Goal: Task Accomplishment & Management: Manage account settings

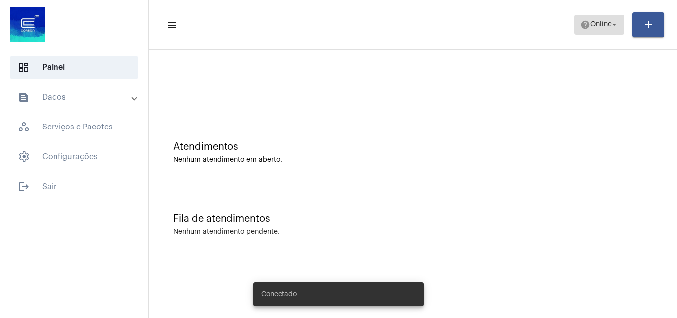
click at [597, 23] on span "Online" at bounding box center [600, 24] width 21 height 7
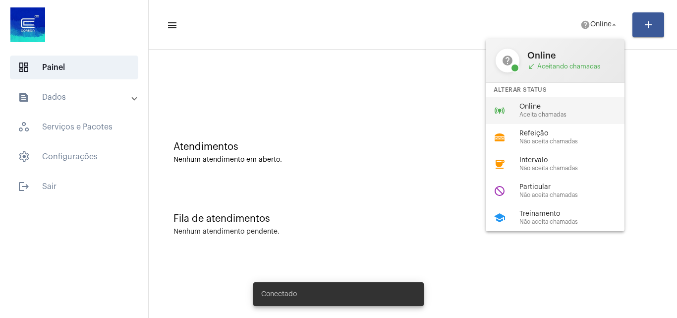
click at [545, 105] on span "Online" at bounding box center [575, 106] width 113 height 7
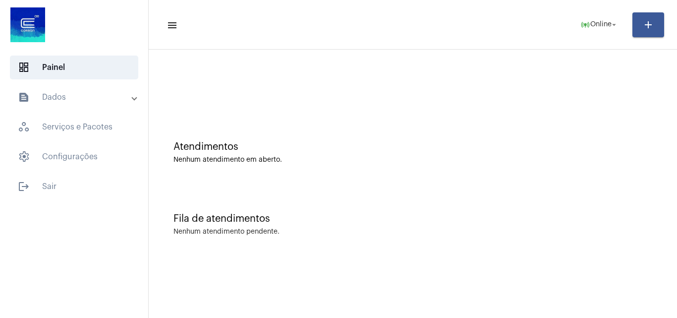
click at [226, 81] on div at bounding box center [413, 83] width 518 height 57
click at [83, 157] on span "settings Configurações" at bounding box center [74, 157] width 128 height 24
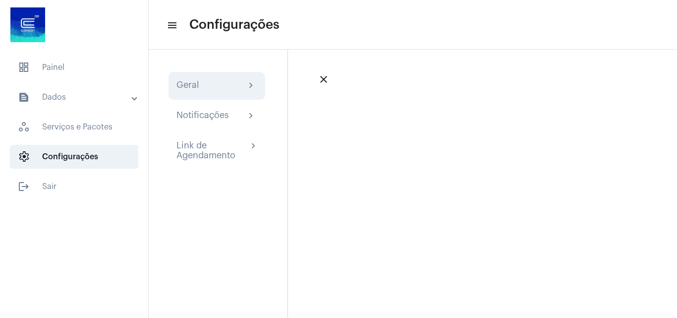
click at [200, 85] on div "Geral chevron_right" at bounding box center [216, 86] width 81 height 12
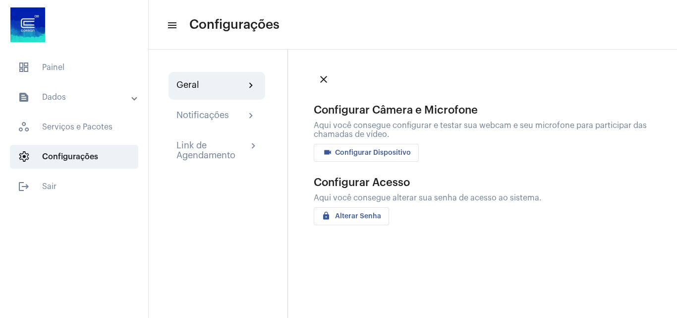
click at [342, 151] on span "videocam Configurar Dispositivo" at bounding box center [366, 152] width 89 height 7
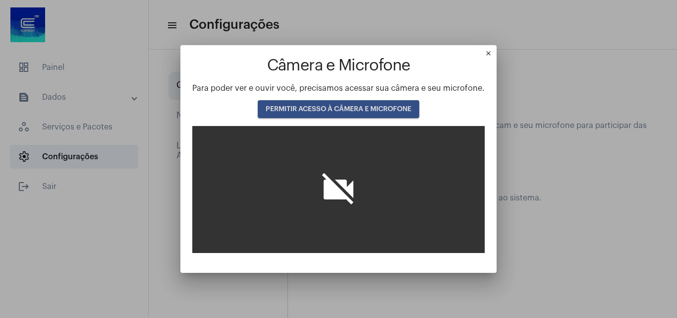
click at [377, 107] on span "PERMITIR ACESSO À CÂMERA E MICROFONE" at bounding box center [339, 109] width 146 height 7
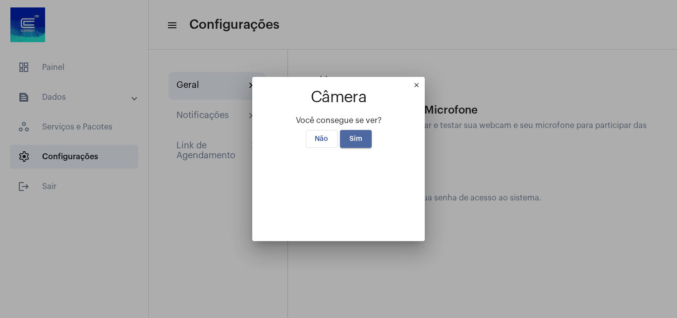
click at [354, 135] on span "Sim" at bounding box center [355, 138] width 13 height 7
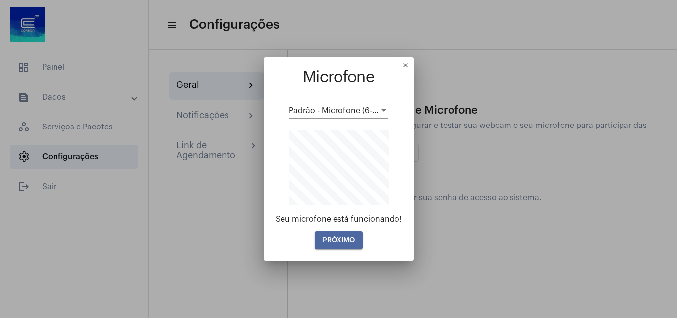
click at [338, 242] on span "PRÓXIMO" at bounding box center [339, 239] width 32 height 7
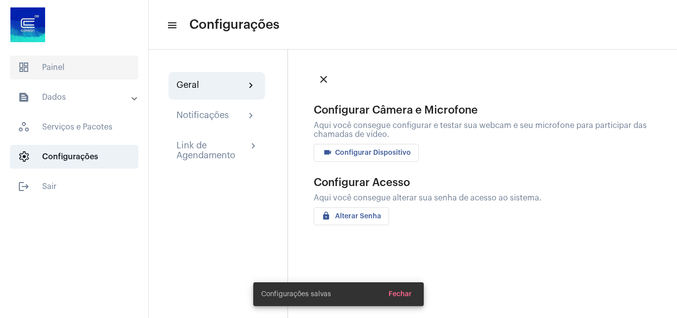
click at [38, 64] on span "dashboard Painel" at bounding box center [74, 68] width 128 height 24
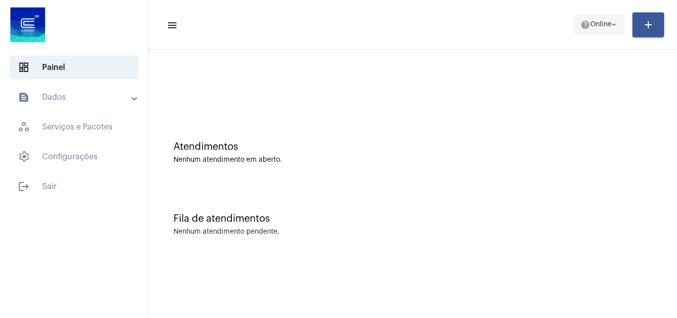
click at [608, 26] on span "Online" at bounding box center [600, 24] width 21 height 7
click at [584, 23] on mat-icon "help" at bounding box center [585, 25] width 10 height 10
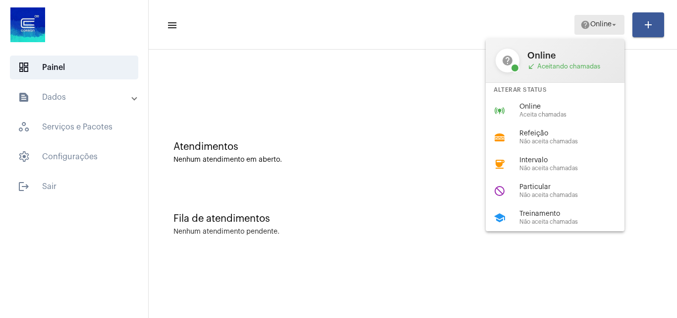
click at [526, 72] on div at bounding box center [413, 83] width 518 height 57
click at [598, 20] on span "help Online arrow_drop_down" at bounding box center [599, 24] width 38 height 18
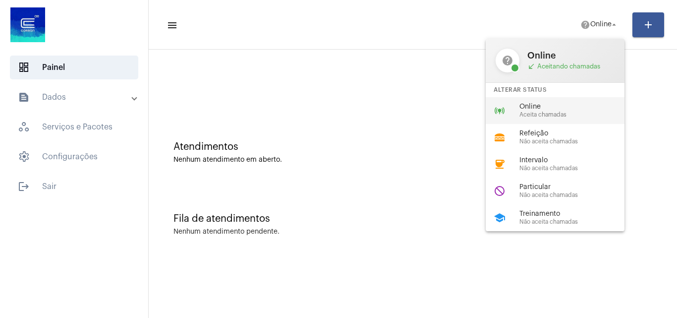
click at [521, 107] on span "Online" at bounding box center [575, 106] width 113 height 7
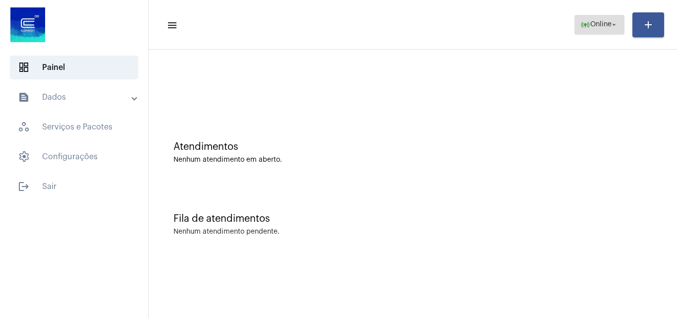
click at [603, 26] on span "Online" at bounding box center [600, 24] width 21 height 7
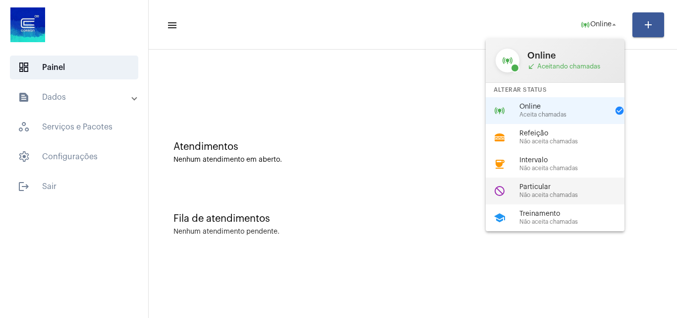
click at [562, 193] on span "Não aceita chamadas" at bounding box center [575, 195] width 113 height 6
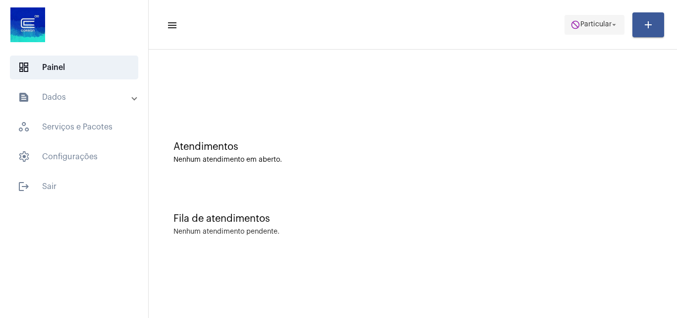
click at [597, 17] on span "do_not_disturb Particular arrow_drop_down" at bounding box center [594, 24] width 48 height 18
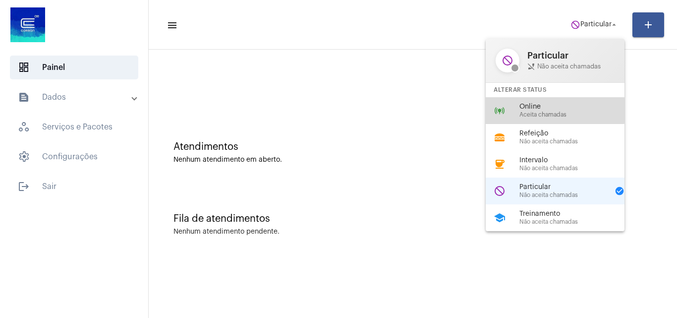
click at [540, 110] on span "Online" at bounding box center [575, 106] width 113 height 7
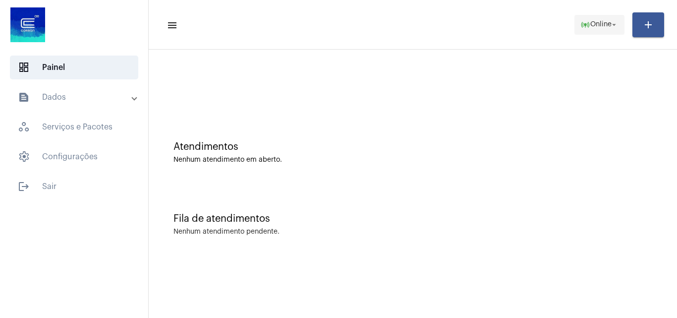
click at [602, 23] on span "Online" at bounding box center [600, 24] width 21 height 7
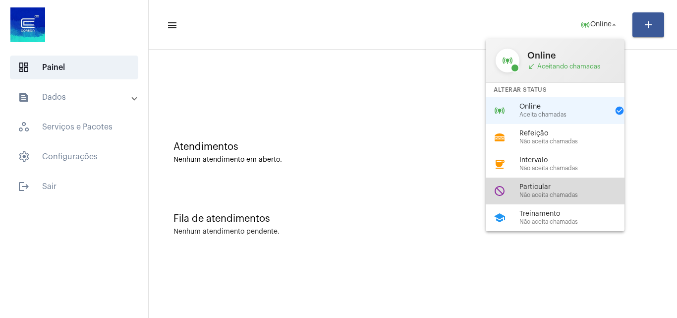
click at [555, 192] on span "Não aceita chamadas" at bounding box center [575, 195] width 113 height 6
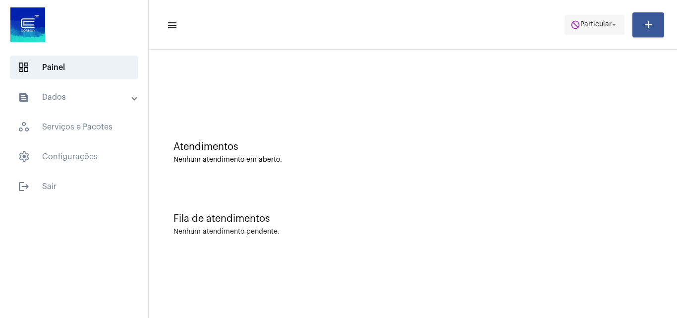
click at [594, 23] on span "Particular" at bounding box center [595, 24] width 31 height 7
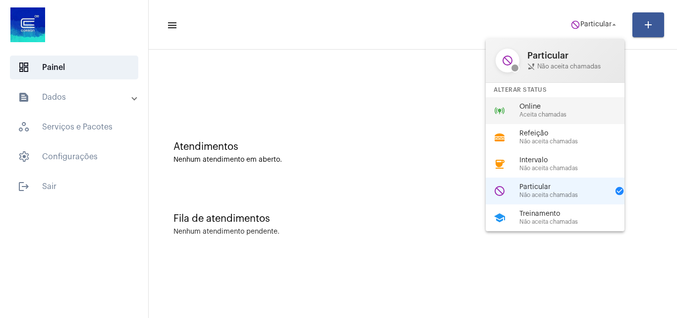
click at [564, 114] on span "Aceita chamadas" at bounding box center [575, 115] width 113 height 6
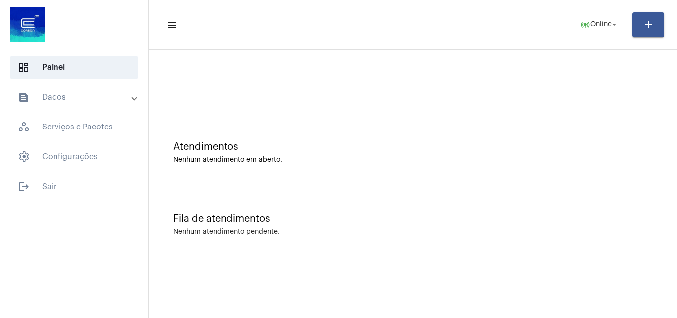
click at [587, 222] on div "Fila de atendimentos" at bounding box center [412, 218] width 479 height 11
click at [83, 153] on span "settings Configurações" at bounding box center [74, 157] width 128 height 24
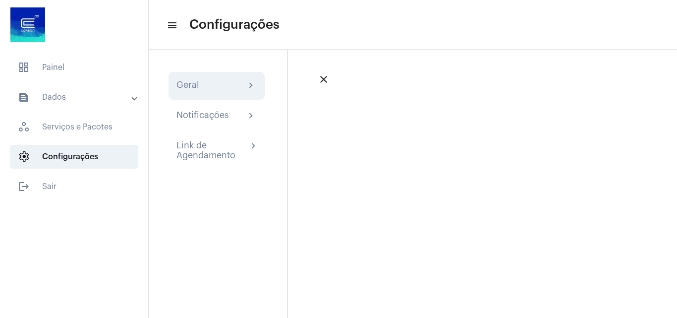
click at [195, 87] on div "Geral" at bounding box center [187, 86] width 23 height 12
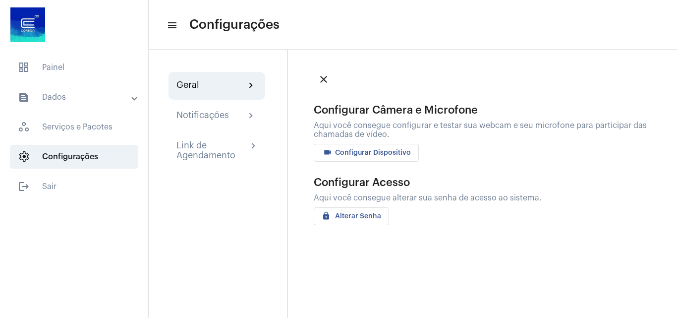
click at [336, 146] on button "videocam Configurar Dispositivo" at bounding box center [366, 153] width 105 height 18
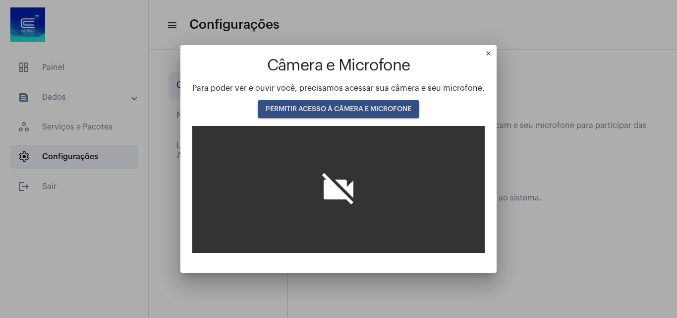
click at [334, 104] on button "PERMITIR ACESSO À CÂMERA E MICROFONE" at bounding box center [339, 109] width 162 height 18
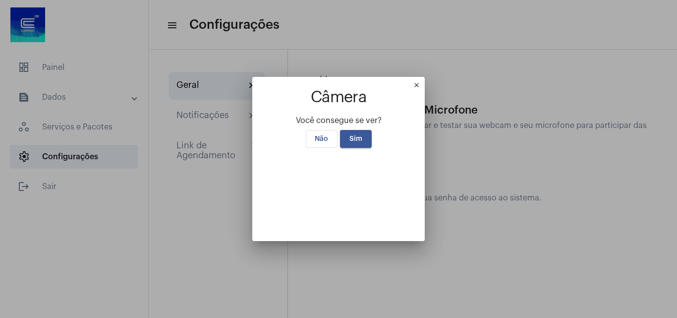
click at [354, 130] on button "Sim" at bounding box center [356, 139] width 32 height 18
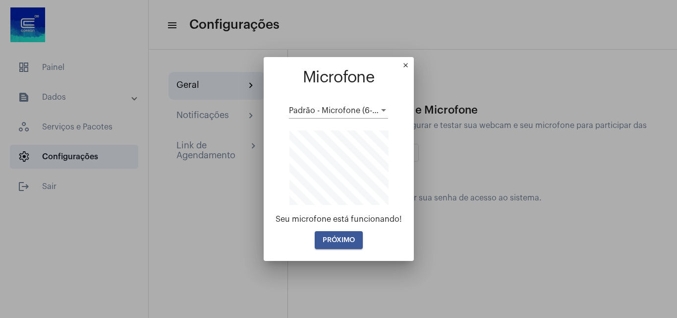
click at [329, 237] on span "PRÓXIMO" at bounding box center [339, 239] width 32 height 7
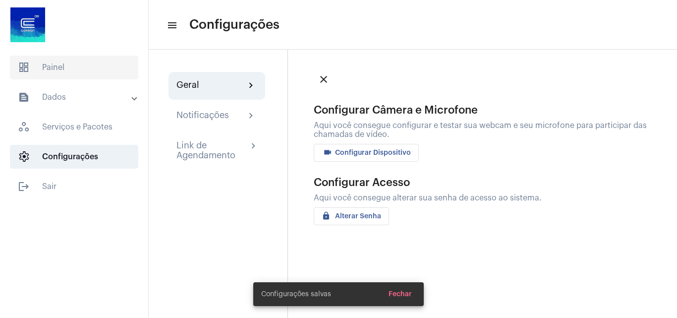
click at [66, 68] on span "dashboard Painel" at bounding box center [74, 68] width 128 height 24
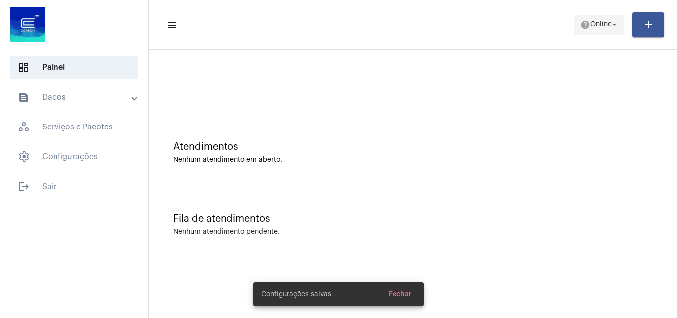
click at [585, 20] on mat-icon "help" at bounding box center [585, 25] width 10 height 10
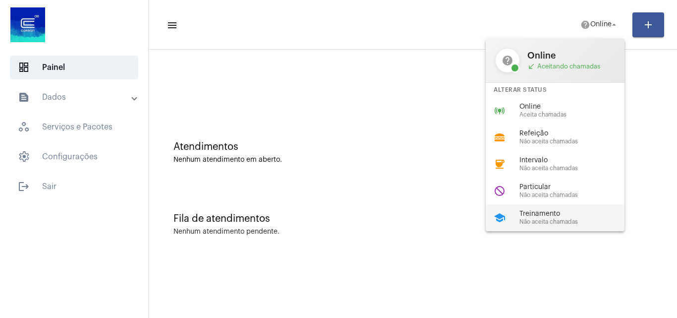
click at [549, 216] on span "Treinamento" at bounding box center [575, 213] width 113 height 7
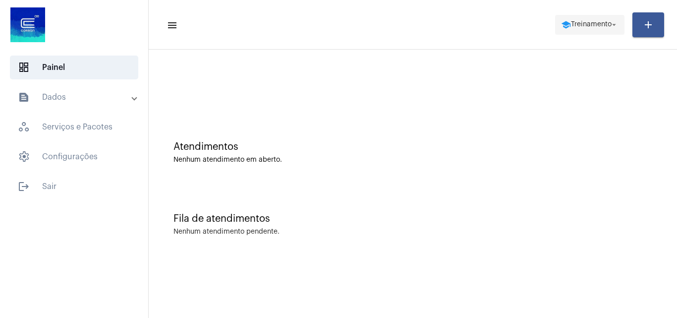
click at [584, 27] on span "Treinamento" at bounding box center [591, 24] width 41 height 7
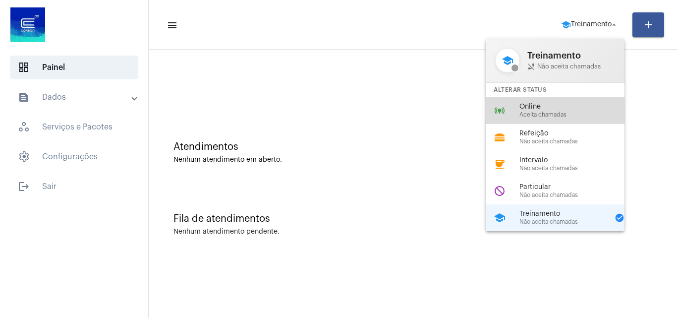
click at [525, 112] on span "Aceita chamadas" at bounding box center [575, 115] width 113 height 6
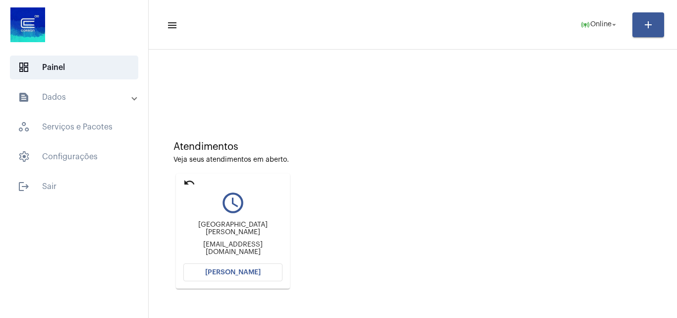
click at [231, 271] on span "[PERSON_NAME]" at bounding box center [233, 272] width 56 height 7
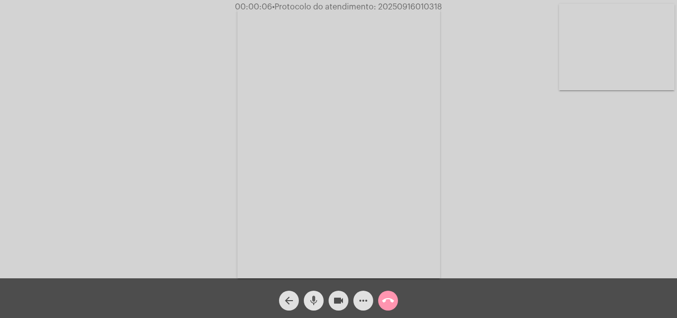
click at [315, 300] on mat-icon "mic" at bounding box center [314, 300] width 12 height 12
click at [310, 300] on mat-icon "mic_off" at bounding box center [314, 300] width 12 height 12
click at [364, 298] on mat-icon "more_horiz" at bounding box center [363, 300] width 12 height 12
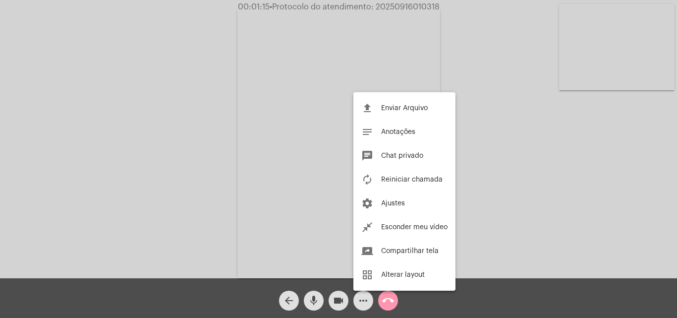
click at [213, 174] on div at bounding box center [338, 159] width 677 height 318
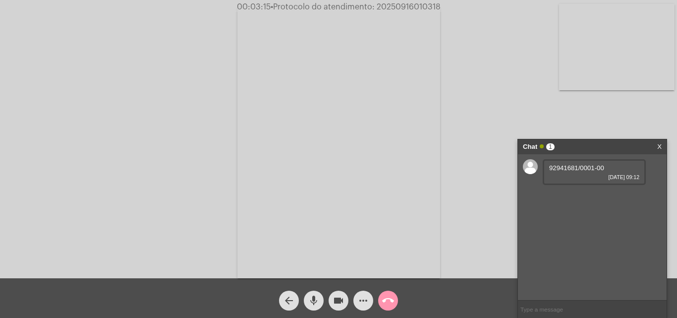
click at [562, 167] on span "92941681/0001-00" at bounding box center [576, 167] width 55 height 7
copy span "92941681/0001-00"
click at [553, 194] on link "[EMAIL_ADDRESS][DOMAIN_NAME]" at bounding box center [578, 199] width 58 height 15
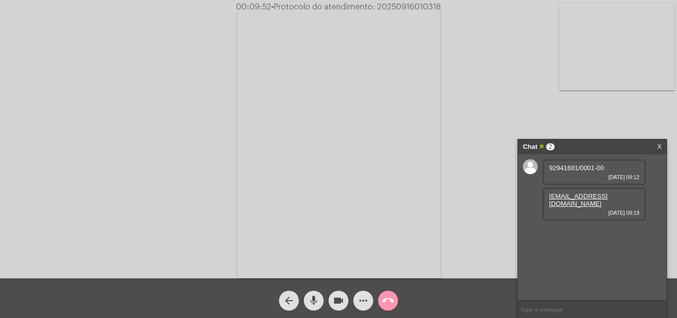
click at [553, 194] on link "[EMAIL_ADDRESS][DOMAIN_NAME]" at bounding box center [578, 199] width 58 height 15
drag, startPoint x: 549, startPoint y: 194, endPoint x: 633, endPoint y: 201, distance: 84.5
click at [640, 206] on div "[EMAIL_ADDRESS][DOMAIN_NAME] [DATE] 09:19" at bounding box center [594, 203] width 103 height 33
copy link "[EMAIL_ADDRESS][DOMAIN_NAME]"
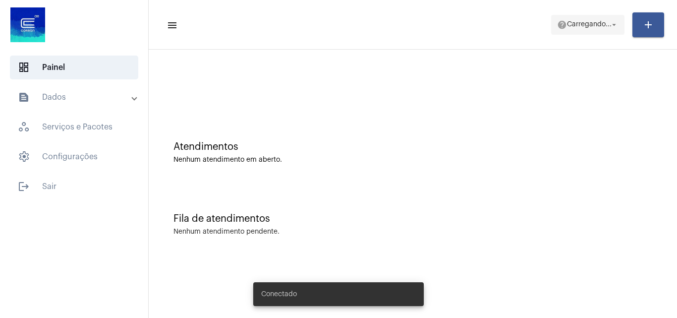
click at [601, 20] on span "help [PERSON_NAME]... arrow_drop_down" at bounding box center [587, 24] width 61 height 18
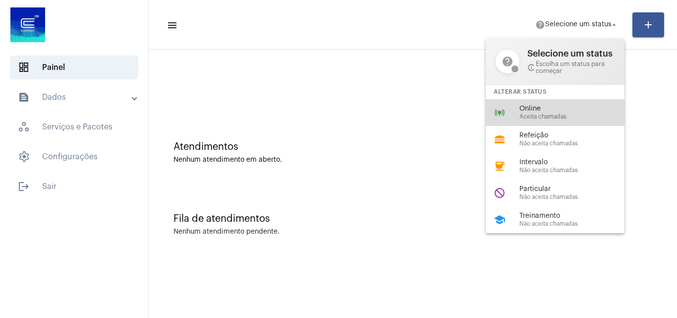
click at [549, 116] on span "Aceita chamadas" at bounding box center [575, 117] width 113 height 6
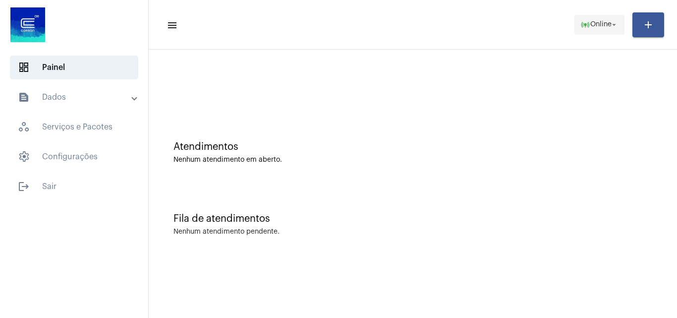
click at [601, 21] on span "Online" at bounding box center [600, 24] width 21 height 7
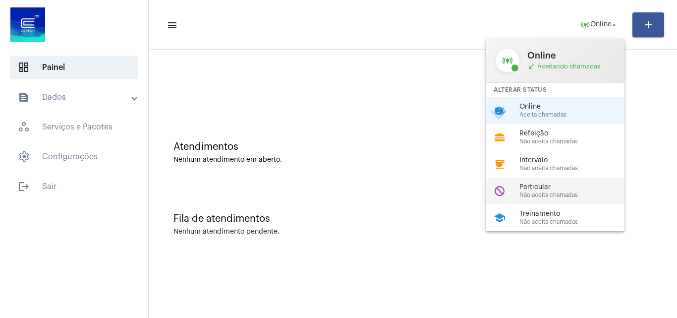
click at [563, 190] on span "Particular" at bounding box center [575, 186] width 113 height 7
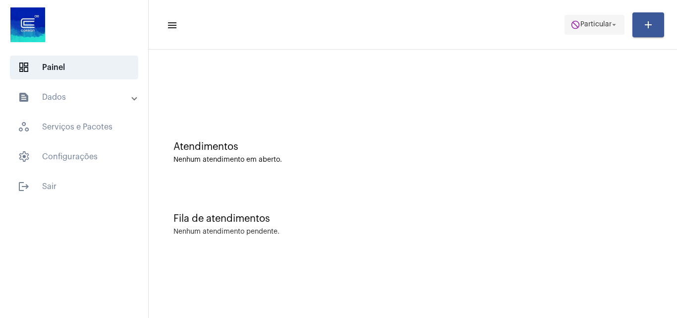
click at [601, 20] on span "do_not_disturb Particular arrow_drop_down" at bounding box center [594, 24] width 48 height 18
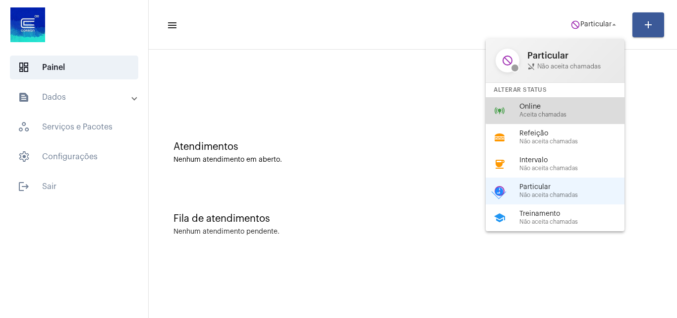
click at [570, 100] on div "online_prediction Online Aceita chamadas" at bounding box center [563, 110] width 155 height 27
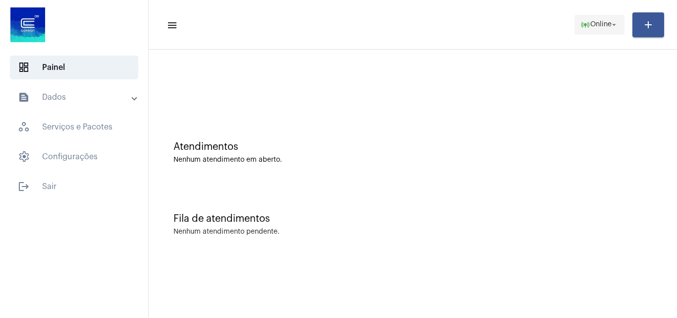
click at [588, 18] on span "online_prediction Online arrow_drop_down" at bounding box center [599, 24] width 38 height 18
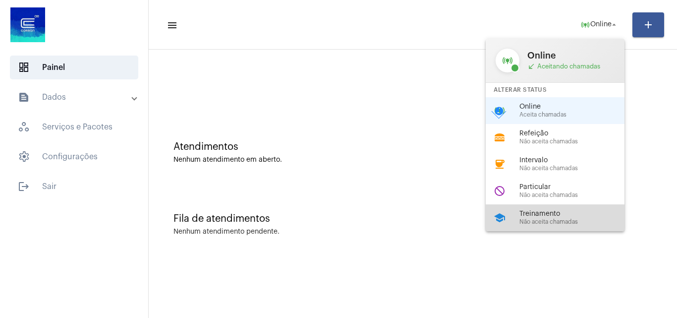
click at [542, 226] on div "school Treinamento Não aceita chamadas" at bounding box center [563, 217] width 155 height 27
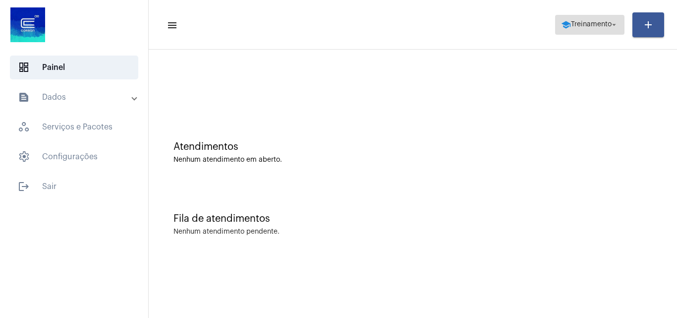
click at [584, 27] on span "Treinamento" at bounding box center [591, 24] width 41 height 7
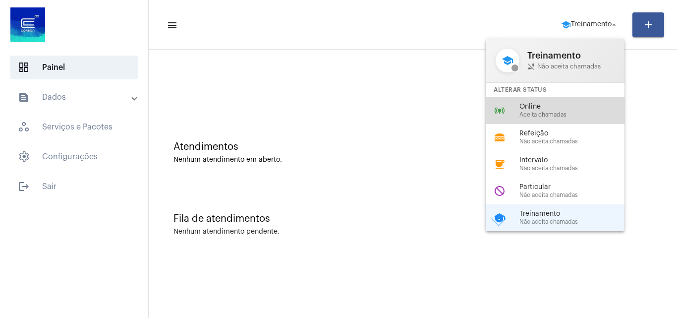
click at [559, 106] on span "Online" at bounding box center [575, 106] width 113 height 7
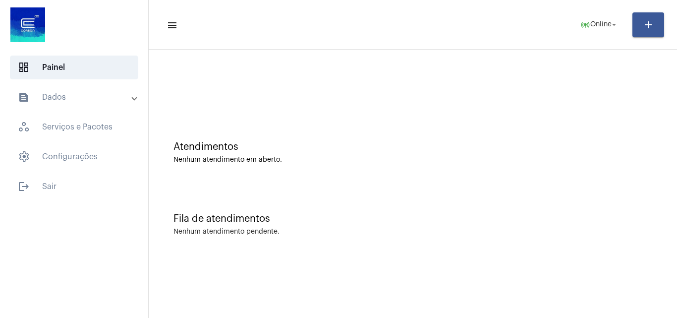
click at [661, 211] on div "Fila de atendimentos Nenhum atendimento pendente." at bounding box center [413, 219] width 518 height 72
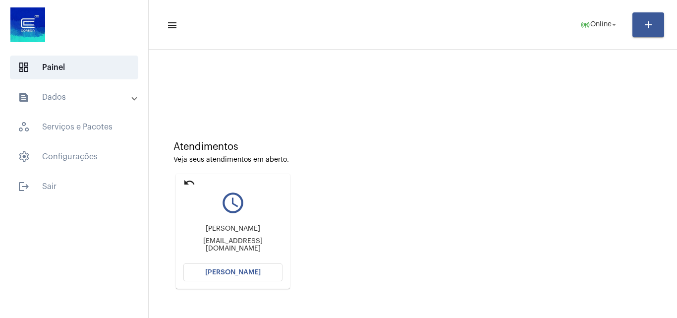
click at [223, 268] on button "[PERSON_NAME]" at bounding box center [232, 272] width 99 height 18
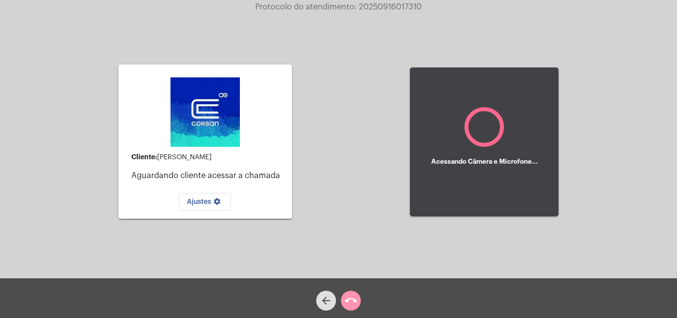
click at [472, 302] on div "arrow_back call_end" at bounding box center [338, 298] width 677 height 40
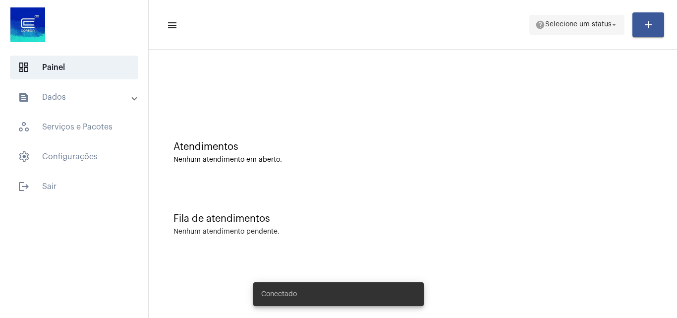
click at [589, 24] on span "Selecione um status" at bounding box center [578, 24] width 66 height 7
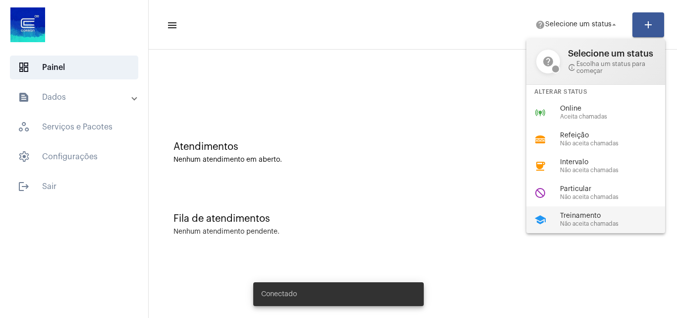
click at [580, 216] on span "Treinamento" at bounding box center [616, 215] width 113 height 7
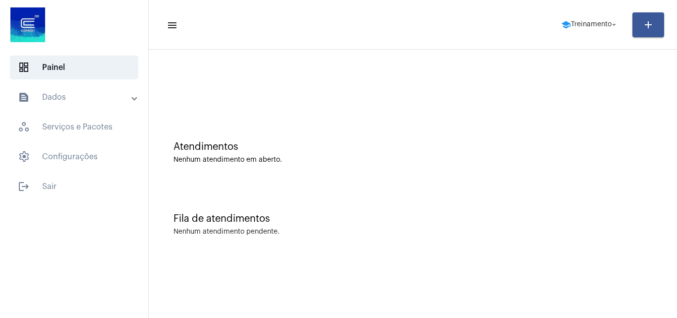
click at [560, 12] on mat-toolbar-row "menu school Treinamento arrow_drop_down add" at bounding box center [413, 25] width 528 height 32
click at [567, 28] on mat-icon "school" at bounding box center [566, 25] width 10 height 10
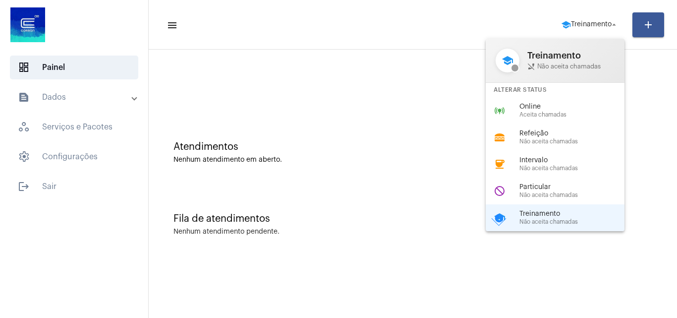
drag, startPoint x: 540, startPoint y: 109, endPoint x: 483, endPoint y: 103, distance: 57.3
click at [539, 109] on span "Online" at bounding box center [575, 106] width 113 height 7
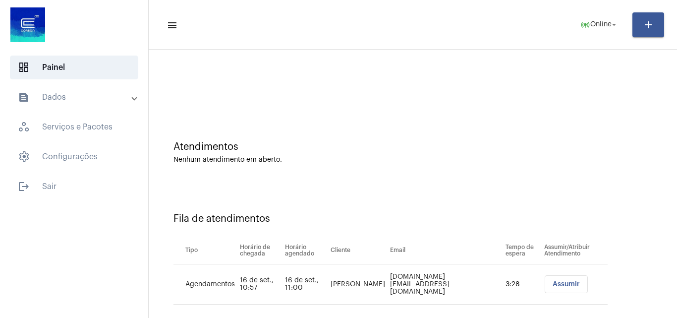
scroll to position [13, 0]
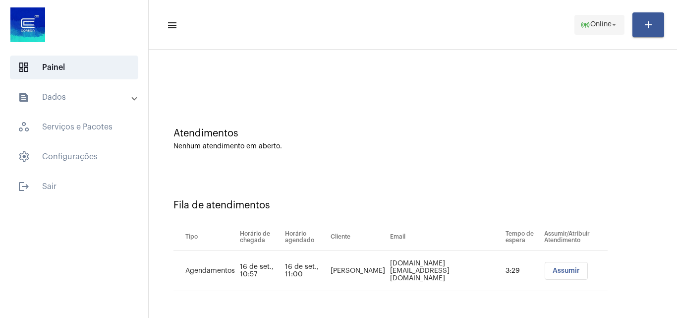
click at [595, 21] on span "Online" at bounding box center [600, 24] width 21 height 7
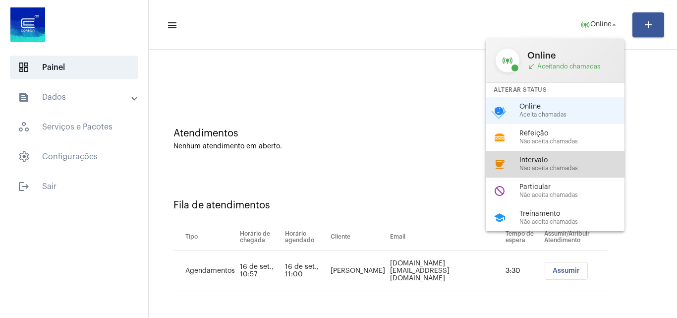
click at [534, 165] on span "Não aceita chamadas" at bounding box center [575, 168] width 113 height 6
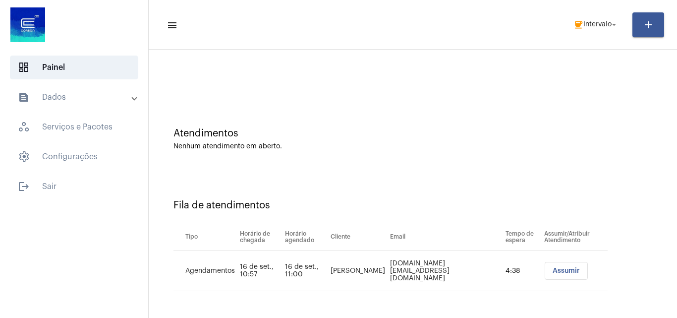
click at [524, 118] on div "Atendimentos Nenhum atendimento em aberto." at bounding box center [413, 134] width 518 height 72
